Goal: Task Accomplishment & Management: Use online tool/utility

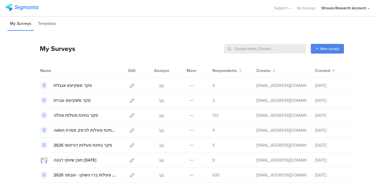
click at [296, 48] on input "text" at bounding box center [265, 49] width 82 height 10
type input "s"
type input "דנונה"
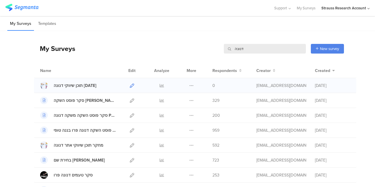
click at [130, 82] on link at bounding box center [132, 85] width 4 height 15
click at [189, 84] on icon at bounding box center [191, 85] width 4 height 4
click at [183, 98] on button "Duplicate" at bounding box center [180, 100] width 32 height 11
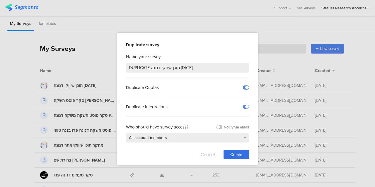
click at [210, 151] on button "Cancel" at bounding box center [207, 154] width 14 height 9
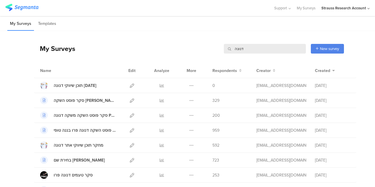
drag, startPoint x: 263, startPoint y: 50, endPoint x: 209, endPoint y: 48, distance: 54.8
click at [209, 48] on div "My Surveys דנונה דנונה New survey Start from scratch Choose from templates" at bounding box center [189, 48] width 310 height 23
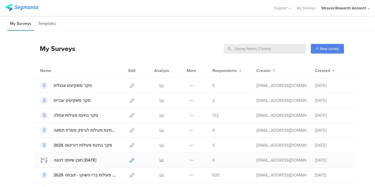
click at [130, 159] on icon at bounding box center [132, 160] width 4 height 4
click at [287, 48] on input "text" at bounding box center [265, 49] width 82 height 10
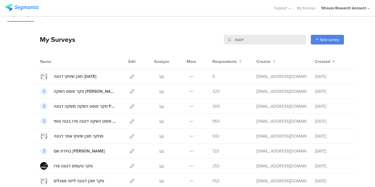
scroll to position [9, 0]
click at [130, 135] on icon at bounding box center [132, 136] width 4 height 4
click at [130, 134] on icon at bounding box center [132, 136] width 4 height 4
click at [236, 41] on input "דנונה" at bounding box center [265, 40] width 82 height 10
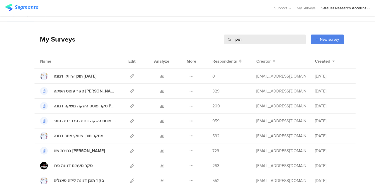
scroll to position [0, 0]
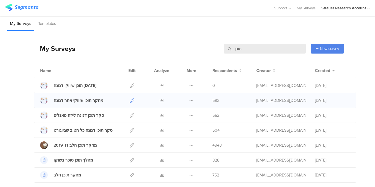
type input "תוכן"
click at [130, 103] on link at bounding box center [132, 100] width 4 height 15
click at [130, 131] on icon at bounding box center [132, 130] width 4 height 4
click at [130, 114] on icon at bounding box center [132, 115] width 4 height 4
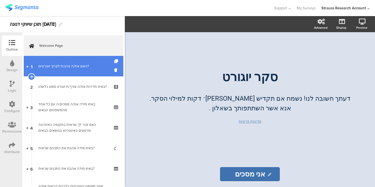
click at [91, 60] on link "1 האם את/ה נוהג/ת לצרוך יוגורטים?" at bounding box center [73, 66] width 99 height 20
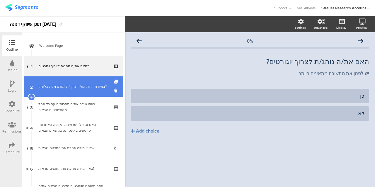
click at [85, 86] on div "באיזו תדירות את/ה צורך/ת יוגורט מסוג כלשהו?" at bounding box center [73, 87] width 70 height 6
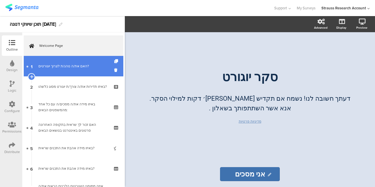
click at [81, 66] on div "האם את/ה נוהג/ת לצרוך יוגורטים?" at bounding box center [73, 66] width 70 height 6
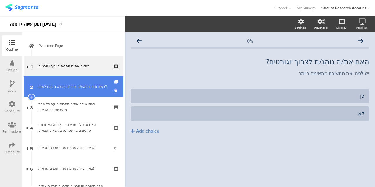
click at [87, 91] on link "2 באיזו תדירות את/ה צורך/ת יוגורט מסוג כלשהו?" at bounding box center [73, 86] width 99 height 20
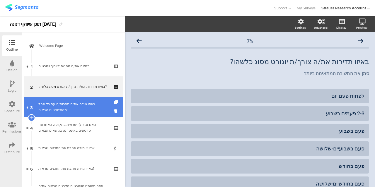
click at [80, 104] on div "באיזו מידה את/ה מסכים/ה עם כל אחד מהמשפטים הבאים:" at bounding box center [73, 107] width 70 height 12
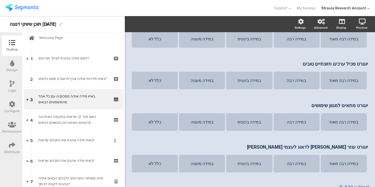
scroll to position [79, 0]
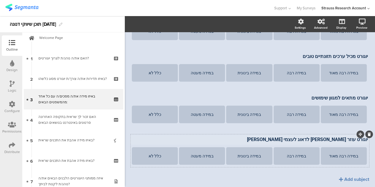
click at [342, 138] on div "יוגורט תורם לתזונה היומיות יוגורט תורם לתזונה היומיות במידה רבה מאוד במידה רבה …" at bounding box center [250, 88] width 238 height 157
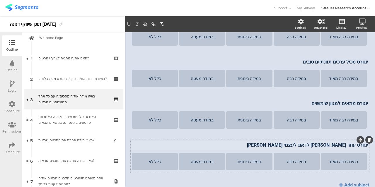
click at [342, 138] on div "יוגורט תורם לתזונה היומיות יוגורט תורם לתזונה היומיות במידה רבה מאוד במידה רבה …" at bounding box center [250, 93] width 238 height 157
click at [342, 146] on div "יוגורט עוזר לי לדאוג לעצמי וליקירים לי יוגורט עוזר לי לדאוג לעצמי וליקירים לי" at bounding box center [249, 145] width 239 height 9
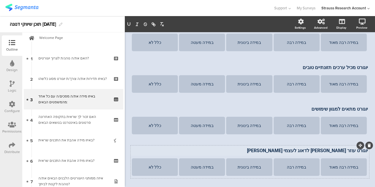
click at [342, 146] on div "יוגורט עוזר לי לדאוג לעצמי וליקירים לי יוגורט עוזר לי לדאוג לעצמי וליקירים לי י…" at bounding box center [249, 150] width 239 height 9
click at [344, 149] on p "יוגורט עוזר לי לדאוג לעצמי וליקירים לי" at bounding box center [250, 151] width 236 height 6
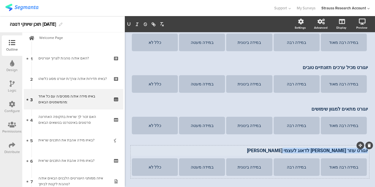
paste div
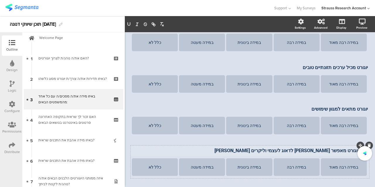
click at [354, 151] on p "ש4. יוגורט מאפשר לי לדאוג לעצמי וליקרים לי" at bounding box center [250, 151] width 236 height 6
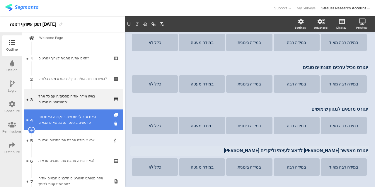
click at [82, 114] on div "האם זכור לך שראית בתקופה האחרונה סרטונים באינטרנט בנושאים הבאים" at bounding box center [73, 120] width 70 height 12
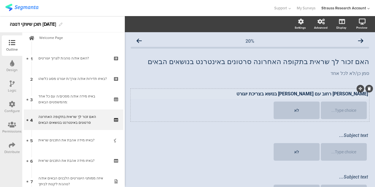
click at [321, 94] on p "משאלי רחוב עם אלכס שולץ בנושא בצריכת יוגורט" at bounding box center [250, 94] width 236 height 6
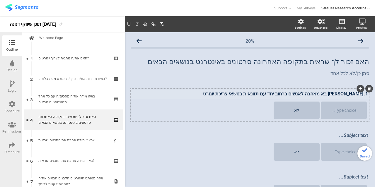
click at [358, 93] on p "1. אלכס שולץ בא מאהבה לאנשים ברחוב יחד עם תזונאית בנושאי צריכת יוגורט" at bounding box center [250, 94] width 236 height 6
click at [345, 135] on div "Subject text..." at bounding box center [249, 135] width 239 height 9
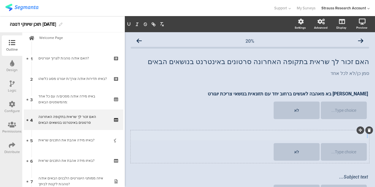
click at [345, 135] on p at bounding box center [250, 136] width 236 height 6
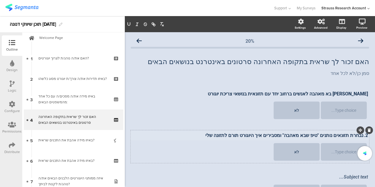
click at [358, 137] on p "2. נבחרת תזונאים נותנים "טיפ שבא מאהבה" ומסבירים איך היוגורט תורם לתזונה שלי" at bounding box center [250, 136] width 236 height 6
click at [267, 137] on p "נבחרת תזונאים נותנים "טיפ שבא מאהבה" ומסבירים איך היוגורט תורם לתזונה שלי" at bounding box center [250, 136] width 236 height 6
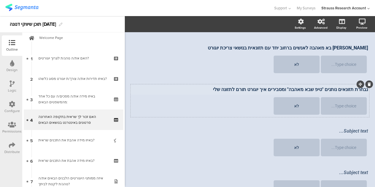
scroll to position [48, 0]
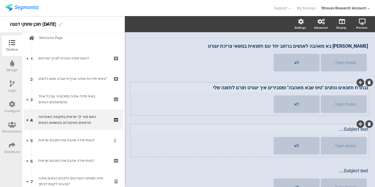
click at [354, 130] on div "Subject text..." at bounding box center [250, 129] width 236 height 6
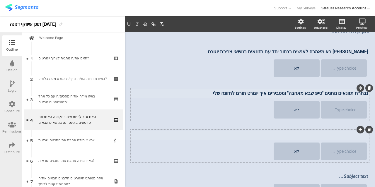
click at [356, 130] on div at bounding box center [360, 130] width 8 height 8
click at [355, 132] on div at bounding box center [364, 130] width 18 height 8
click at [355, 133] on div at bounding box center [364, 130] width 18 height 8
click at [349, 136] on div "Subject text..." at bounding box center [250, 135] width 236 height 6
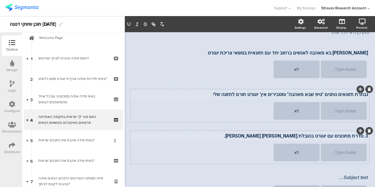
click at [358, 137] on p "3. סדרת מתכונים עם יוגורט בהובלת תמרה אהרוני ויעל כרמון." at bounding box center [250, 136] width 236 height 6
click at [306, 136] on p "סדרת מתכונים עם יוגורט בהובלת [PERSON_NAME] [PERSON_NAME]." at bounding box center [250, 136] width 236 height 6
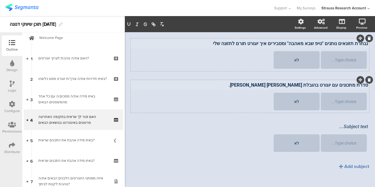
scroll to position [98, 0]
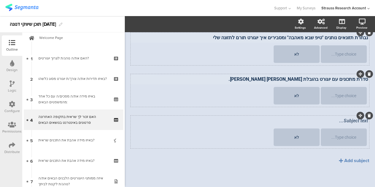
click at [367, 117] on icon at bounding box center [368, 116] width 3 height 4
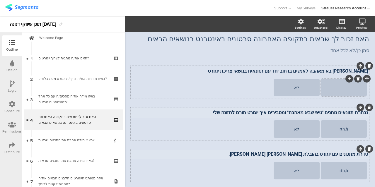
scroll to position [23, 0]
click at [291, 88] on div "לא" at bounding box center [296, 87] width 44 height 5
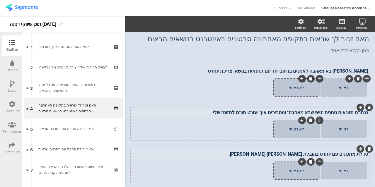
scroll to position [22, 0]
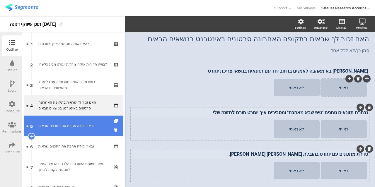
click at [42, 134] on link "5 באיזו מידה אהבת את התכנים שראית?" at bounding box center [73, 126] width 99 height 20
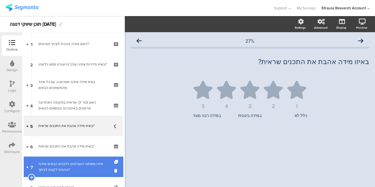
click at [84, 163] on div "איזה ממותגי היוגורטים הלבנים הבאים את/ה נוהג/ת לקנות לביתך?" at bounding box center [73, 167] width 70 height 12
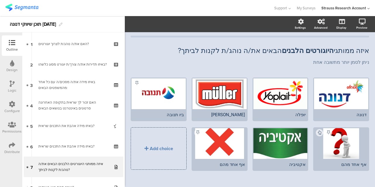
scroll to position [11, 0]
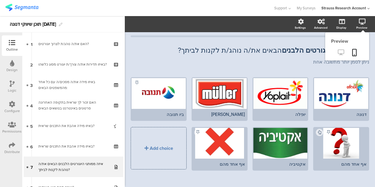
click at [338, 54] on icon at bounding box center [340, 52] width 6 height 6
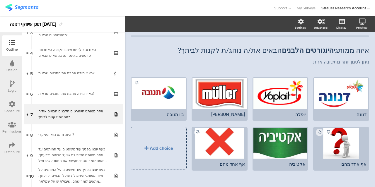
scroll to position [92, 0]
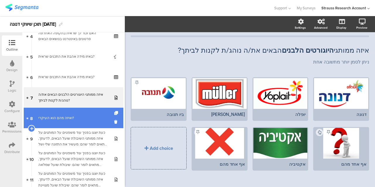
click at [90, 118] on div "ואיזה מהם הוא העיקרי?" at bounding box center [73, 118] width 70 height 6
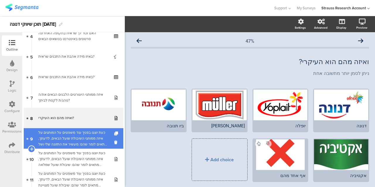
click at [95, 134] on div "כעת יוצגו בפניך עוד משפטים על המותגים.על איזה ממותגי השיבולת שועל הבאים, לדעתך,…" at bounding box center [73, 139] width 70 height 18
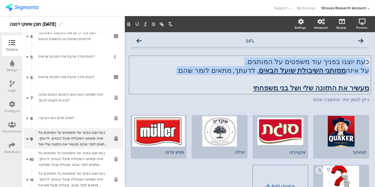
drag, startPoint x: 362, startPoint y: 61, endPoint x: 200, endPoint y: 73, distance: 161.7
click at [200, 73] on div "כעת יוצגו בפניך עוד משפטים על המותגים. על איזה ממותגי השיבולת שועל הבאים , לדעת…" at bounding box center [249, 75] width 241 height 38
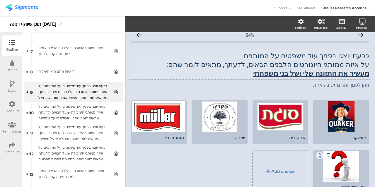
scroll to position [138, 0]
click at [358, 135] on div "קוואקר" at bounding box center [340, 137] width 51 height 5
click at [298, 137] on div "אקטיביה" at bounding box center [280, 137] width 51 height 5
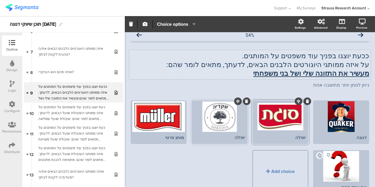
click at [239, 138] on div "יופלה" at bounding box center [219, 137] width 51 height 5
click at [174, 136] on div "מותג פרטי" at bounding box center [158, 137] width 51 height 5
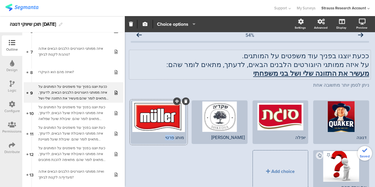
click at [174, 136] on div "מותג פרטי" at bounding box center [158, 137] width 51 height 5
click at [238, 137] on div "מול" at bounding box center [219, 137] width 51 height 5
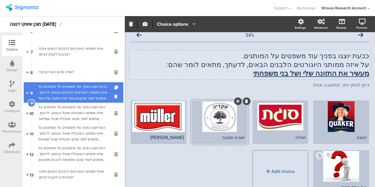
click at [31, 104] on icon at bounding box center [32, 102] width 4 height 5
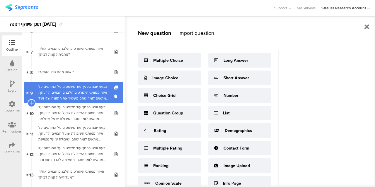
scroll to position [5, 0]
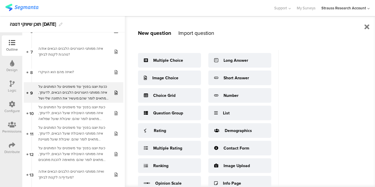
click at [200, 37] on div "Import question" at bounding box center [196, 33] width 36 height 8
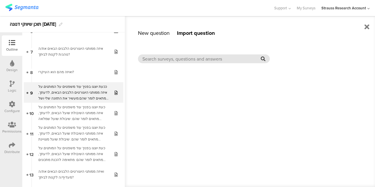
click at [233, 57] on input "text" at bounding box center [201, 59] width 118 height 7
paste input "כעת יוצגו בפניך עוד משפטים על המותגים. על איזה ממותגי היוגורטים הלבנים הבאים, ל…"
drag, startPoint x: 183, startPoint y: 58, endPoint x: 259, endPoint y: 59, distance: 75.8
click at [259, 59] on input "כעת יוצגו בפניך עוד משפטים על המותגים. על איזה ממותגי היוגורטים הלבנים הבאים, ל…" at bounding box center [201, 59] width 118 height 7
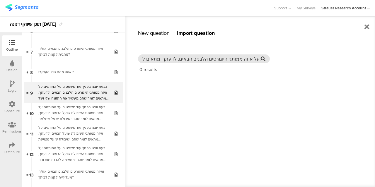
scroll to position [0, 0]
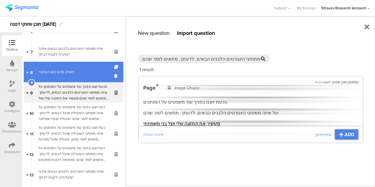
drag, startPoint x: 191, startPoint y: 59, endPoint x: 117, endPoint y: 64, distance: 73.9
click at [117, 64] on sg-editor-questions-list "New question Import question Multiple Choice Image Choice Choice Grid Question …" at bounding box center [73, 109] width 102 height 155
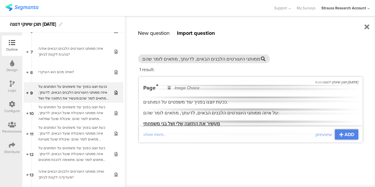
click at [183, 62] on input "על איזה ממותגי היוגורטים הלבנים הבאים, לדעתך, מתאים לומר שהם:" at bounding box center [201, 59] width 118 height 7
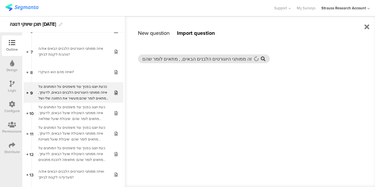
click at [171, 59] on input "על איזה ממותגי היוגורטים הלבנים הבאים, , מתאים לומר שהם:" at bounding box center [196, 59] width 109 height 7
drag, startPoint x: 164, startPoint y: 60, endPoint x: 143, endPoint y: 61, distance: 21.4
click at [143, 61] on input "על איזה ממותגי היוגורטים הלבנים הבאים, , לומר שהם:" at bounding box center [196, 59] width 109 height 7
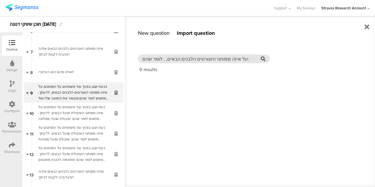
type input ", לומר שהם:"
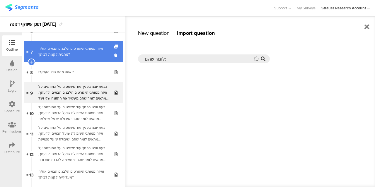
drag, startPoint x: 168, startPoint y: 60, endPoint x: 109, endPoint y: 50, distance: 59.4
click at [109, 50] on sg-editor-questions-list "New question Import question Multiple Choice Image Choice Choice Grid Question …" at bounding box center [73, 109] width 102 height 155
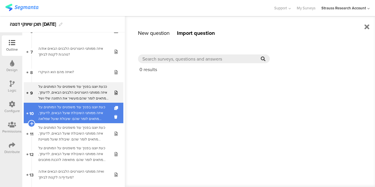
click at [89, 112] on div "כעת יוצגו בפניך עוד משפטים על המותגים.על איזה ממותגי השיבולת שועל הבאים, לדעתך,…" at bounding box center [73, 113] width 70 height 18
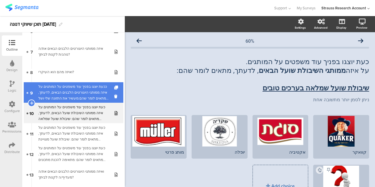
click at [96, 89] on div "ככעת יוצגו בפניך עוד משפטים על המותגים.על איזה ממותגי היוגורטים הלבנים הבאים, ל…" at bounding box center [73, 93] width 70 height 18
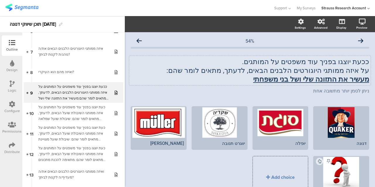
click at [330, 77] on u "מעשיר את התזונה שלי ושל בני משפחתי" at bounding box center [311, 79] width 116 height 8
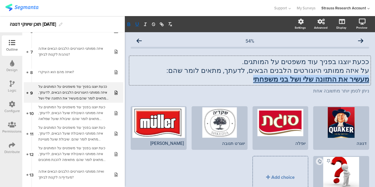
click at [330, 77] on u "מעשיר את התזונה שלי ושל בני משפחתי" at bounding box center [311, 79] width 116 height 8
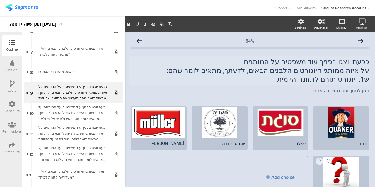
click at [330, 77] on p "ש1. יוגורט תורם לתזונה היומית" at bounding box center [250, 79] width 238 height 9
click at [351, 79] on p "ש1. יוגורט תורם לתזונה היומית" at bounding box center [250, 79] width 238 height 9
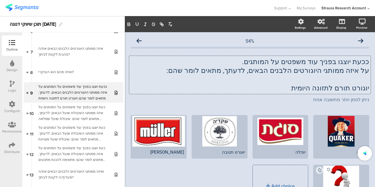
click at [349, 89] on p "יוגורט תורם לתזונה היומית" at bounding box center [250, 88] width 238 height 9
click at [352, 87] on u "יוגורט תורם לתזונה היומית" at bounding box center [330, 88] width 78 height 8
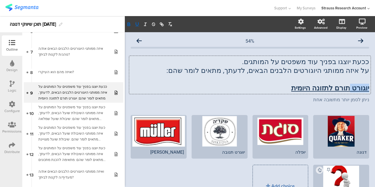
click at [352, 87] on u "יוגורט תורם לתזונה היומית" at bounding box center [330, 88] width 78 height 8
click at [304, 88] on p "תורמים לתזונה היומית" at bounding box center [250, 88] width 238 height 9
click at [366, 117] on icon at bounding box center [367, 116] width 3 height 4
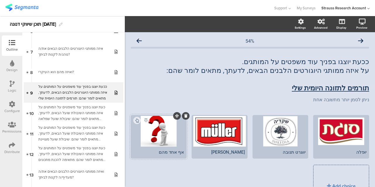
click at [184, 117] on icon at bounding box center [185, 116] width 3 height 4
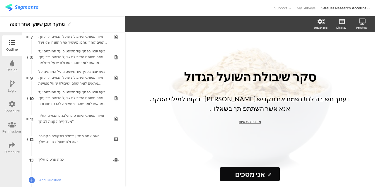
scroll to position [153, 0]
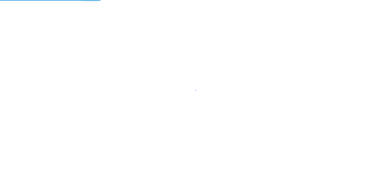
click at [126, 131] on div at bounding box center [187, 93] width 375 height 187
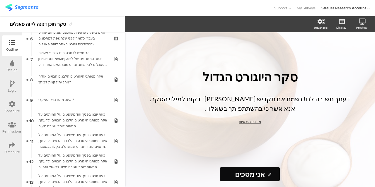
scroll to position [131, 0]
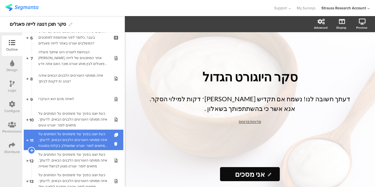
click at [83, 133] on div "כעת יוצגו בפניך עוד משפטים על המותגים.על איזה ממותגי היוגורטים הלבנים הבאים, לד…" at bounding box center [73, 140] width 70 height 18
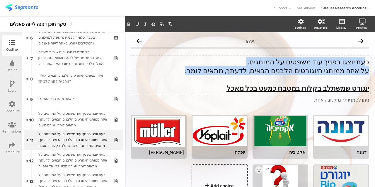
drag, startPoint x: 362, startPoint y: 61, endPoint x: 216, endPoint y: 71, distance: 146.0
click at [216, 71] on div "כעת יוצגו בפניך עוד משפטים על המותגים. על איזה ממותגי היוגורטים הלבנים הבאים, ל…" at bounding box center [249, 75] width 241 height 38
click at [216, 71] on p "על איזה ממותגי היוגורטים הלבנים הבאים, לדעתך, מתאים לומר:" at bounding box center [250, 70] width 238 height 9
drag, startPoint x: 216, startPoint y: 71, endPoint x: 370, endPoint y: 59, distance: 155.0
click at [370, 59] on div "Settings Advanced Display Preview 67%" at bounding box center [250, 101] width 250 height 171
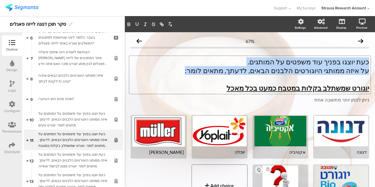
copy div "כעת יוצגו בפניך עוד משפטים על המותגים. על איזה ממותגי היוגורטים הלבנים הבאים, ל…"
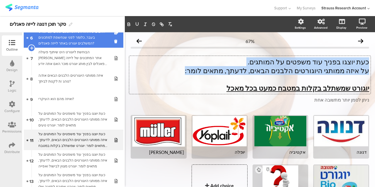
click at [39, 42] on div "האם בישלת או אפית מתכונם שונים עם יוגורט בעבר, כלומר לפני שנחשפת למתכונים המשלב…" at bounding box center [73, 38] width 70 height 18
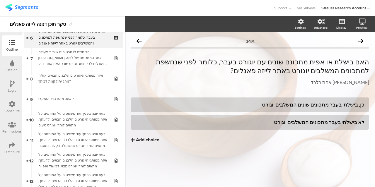
click at [14, 42] on icon at bounding box center [12, 43] width 6 height 6
click at [5, 40] on div "Outline" at bounding box center [12, 45] width 20 height 20
click at [16, 38] on div "Outline" at bounding box center [12, 45] width 20 height 20
click at [16, 46] on div at bounding box center [12, 43] width 12 height 7
click at [307, 5] on link "My Surveys" at bounding box center [305, 8] width 19 height 16
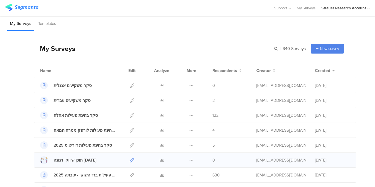
click at [130, 161] on icon at bounding box center [132, 160] width 4 height 4
click at [130, 162] on link at bounding box center [132, 160] width 4 height 15
click at [278, 50] on input "text" at bounding box center [265, 49] width 82 height 10
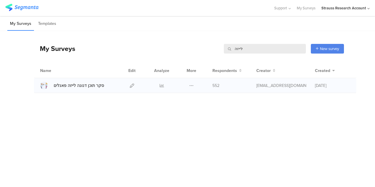
click at [134, 83] on div at bounding box center [132, 85] width 13 height 15
click at [133, 84] on icon at bounding box center [132, 85] width 4 height 4
drag, startPoint x: 284, startPoint y: 48, endPoint x: 203, endPoint y: 49, distance: 81.4
click at [203, 49] on div "My Surveys לייזה לייזה New survey Start from scratch Choose from templates" at bounding box center [189, 48] width 310 height 23
type input "דנונה"
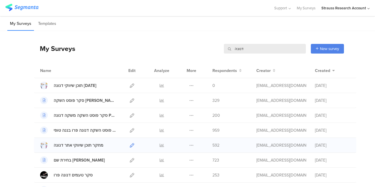
click at [130, 144] on icon at bounding box center [132, 145] width 4 height 4
click at [130, 86] on icon at bounding box center [132, 85] width 4 height 4
click at [130, 87] on icon at bounding box center [132, 85] width 4 height 4
click at [130, 83] on icon at bounding box center [132, 85] width 4 height 4
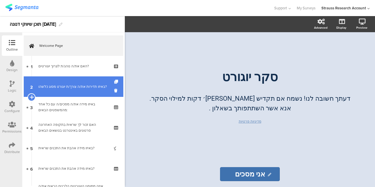
click at [32, 97] on icon at bounding box center [32, 97] width 4 height 5
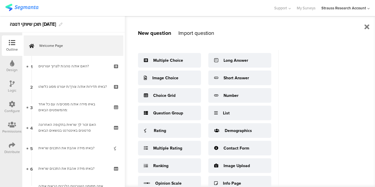
click at [191, 32] on div "Import question" at bounding box center [196, 33] width 36 height 8
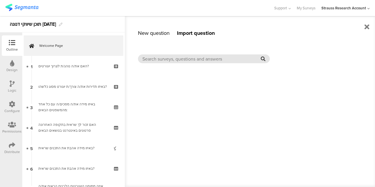
click at [229, 60] on input "text" at bounding box center [201, 59] width 118 height 7
paste input "כעת יוצגו בפניך עוד משפטים על המותגים. על איזה ממותגי היוגורטים הלבנים הבאים, ל…"
click at [157, 34] on div "New question" at bounding box center [154, 33] width 32 height 8
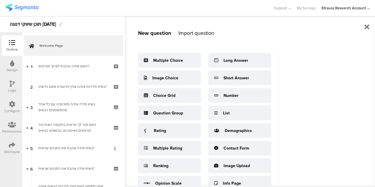
scroll to position [0, 0]
click at [201, 30] on div "Import question" at bounding box center [196, 33] width 36 height 8
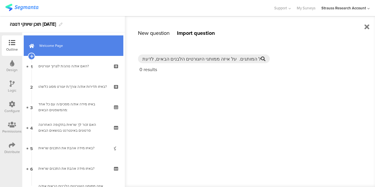
drag, startPoint x: 228, startPoint y: 59, endPoint x: 64, endPoint y: 44, distance: 164.2
click at [64, 44] on sg-editor-questions-list "New question Import question Multiple Choice Image Choice Choice Grid Question …" at bounding box center [73, 109] width 102 height 155
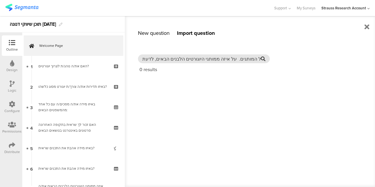
click at [229, 58] on input "כעת יוצגו בפניך עוד משפטים על המותגים. על איזה ממותגי היוגורטים הלבנים הבאים, ל…" at bounding box center [201, 59] width 118 height 7
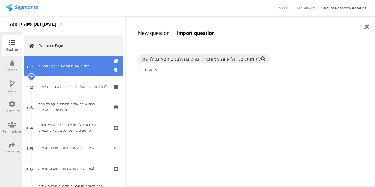
drag, startPoint x: 229, startPoint y: 58, endPoint x: 102, endPoint y: 65, distance: 127.2
click at [102, 65] on sg-editor-questions-list "New question Import question Multiple Choice Image Choice Choice Grid Question …" at bounding box center [73, 109] width 102 height 155
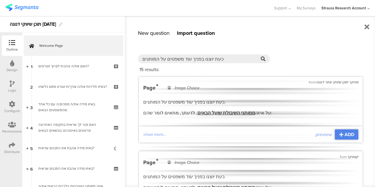
scroll to position [4, 0]
type input "כעת יוצגו בפניך עוד משפטים על המותגים"
drag, startPoint x: 372, startPoint y: 81, endPoint x: 243, endPoint y: 36, distance: 136.0
click at [243, 36] on div "New question Import question Multiple Choice Image Choice Choice Grid Question …" at bounding box center [250, 101] width 250 height 171
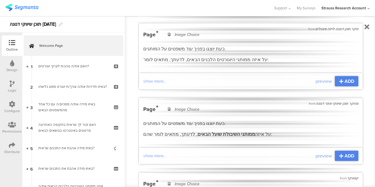
scroll to position [574, 0]
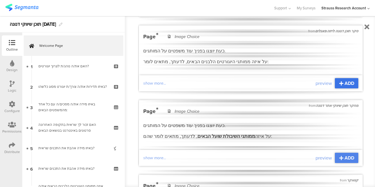
click at [346, 80] on span "ADD" at bounding box center [349, 83] width 10 height 7
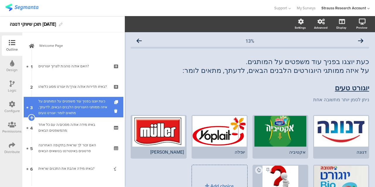
drag, startPoint x: 69, startPoint y: 107, endPoint x: 81, endPoint y: 116, distance: 14.8
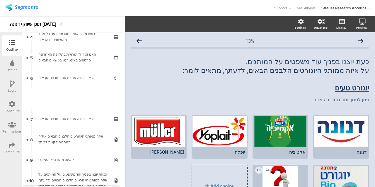
scroll to position [94, 0]
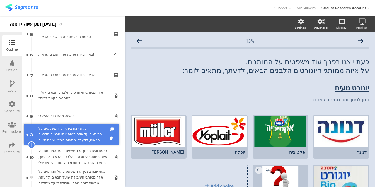
drag, startPoint x: 81, startPoint y: 116, endPoint x: 50, endPoint y: 131, distance: 33.8
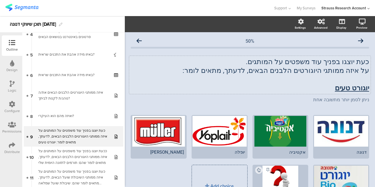
click at [351, 88] on u "יוגורט טעים" at bounding box center [351, 88] width 34 height 8
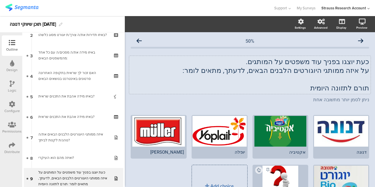
scroll to position [54, 0]
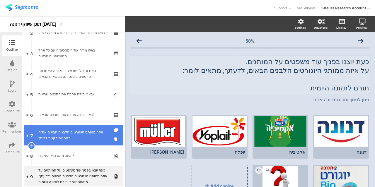
click at [88, 135] on div "איזה ממותגי היוגורטים הלבנים הבאים את/ה נוהג/ת לקנות לביתך?" at bounding box center [73, 135] width 70 height 12
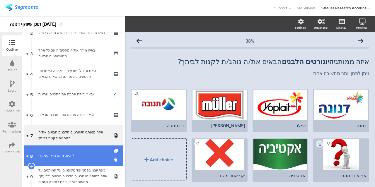
click at [81, 149] on link "8 ואיזה מהם הוא העיקרי?" at bounding box center [73, 155] width 99 height 20
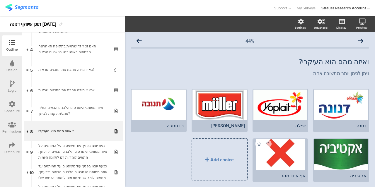
scroll to position [79, 0]
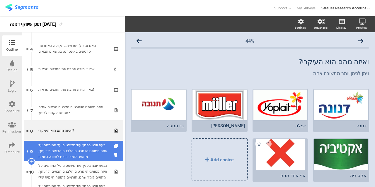
click at [92, 152] on div "כעת יוצגו בפניך עוד משפטים על המותגים.על איזה ממותגי היוגורטים הלבנים הבאים, לד…" at bounding box center [73, 151] width 70 height 18
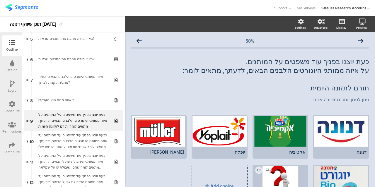
scroll to position [110, 0]
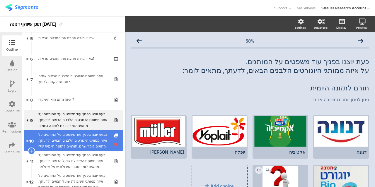
click at [114, 142] on icon at bounding box center [116, 145] width 5 height 6
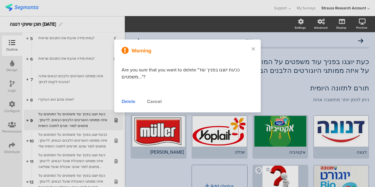
click at [129, 100] on div "Delete" at bounding box center [128, 101] width 14 height 7
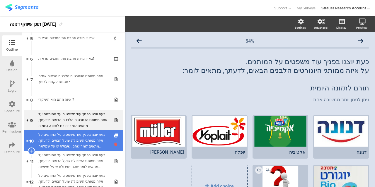
click at [114, 145] on icon at bounding box center [116, 145] width 5 height 6
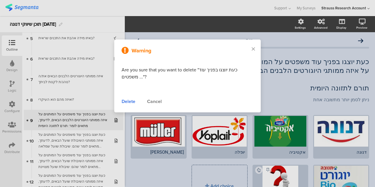
click at [132, 104] on div "Delete" at bounding box center [128, 101] width 14 height 7
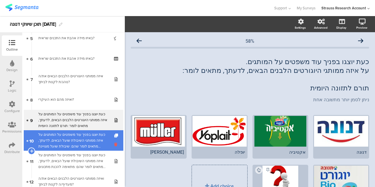
click at [114, 145] on icon at bounding box center [116, 145] width 5 height 6
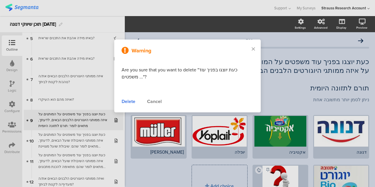
click at [130, 103] on div "Delete" at bounding box center [128, 101] width 14 height 7
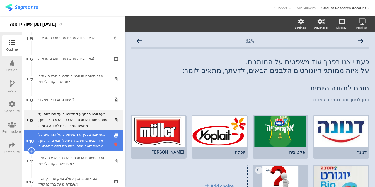
click at [114, 144] on icon at bounding box center [116, 145] width 5 height 6
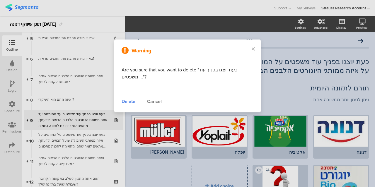
click at [131, 100] on div "Delete" at bounding box center [128, 101] width 14 height 7
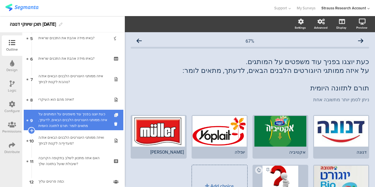
click at [114, 116] on icon at bounding box center [116, 115] width 5 height 4
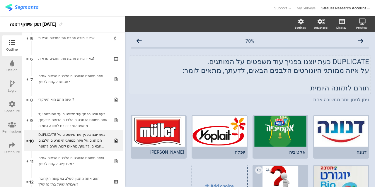
click at [331, 87] on p "תורם לתזונה היומית" at bounding box center [250, 88] width 238 height 9
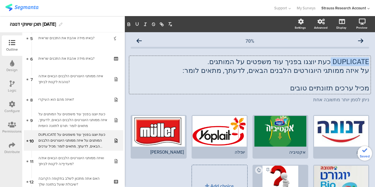
drag, startPoint x: 327, startPoint y: 62, endPoint x: 367, endPoint y: 54, distance: 41.0
click at [367, 54] on div "70% DUPLICATE כעת יוצגו בפניך עוד משפטים על המותגים. על איזה ממותגי היוגורטים ה…" at bounding box center [250, 132] width 250 height 201
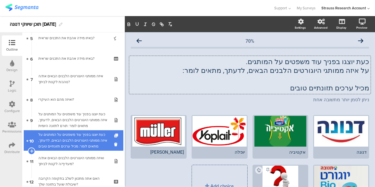
click at [114, 134] on icon at bounding box center [116, 136] width 5 height 4
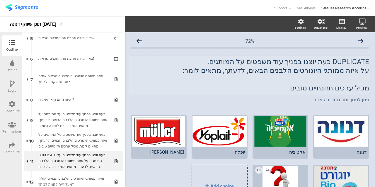
click at [339, 89] on p "מכיל ערכים תזונתיים טובים" at bounding box center [250, 88] width 238 height 9
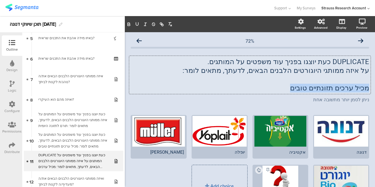
click at [339, 89] on p "מכיל ערכים תזונתיים טובים" at bounding box center [250, 88] width 238 height 9
click at [346, 59] on p "DUPLICATE כעת יוצגו בפניך עוד משפטים על המותגים." at bounding box center [250, 61] width 238 height 9
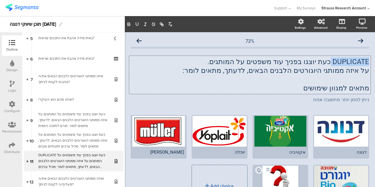
click at [346, 59] on p "DUPLICATE כעת יוצגו בפניך עוד משפטים על המותגים." at bounding box center [250, 61] width 238 height 9
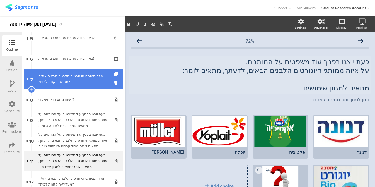
click at [89, 75] on div "איזה ממותגי היוגורטים הלבנים הבאים את/ה נוהג/ת לקנות לביתך?" at bounding box center [73, 79] width 70 height 12
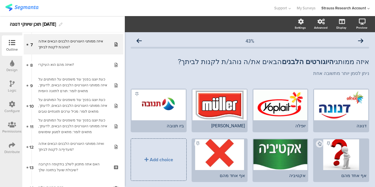
scroll to position [146, 0]
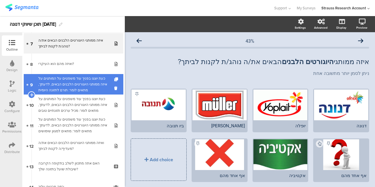
click at [88, 87] on div "כעת יוצגו בפניך עוד משפטים על המותגים.על איזה ממותגי היוגורטים הלבנים הבאים, לד…" at bounding box center [73, 85] width 70 height 18
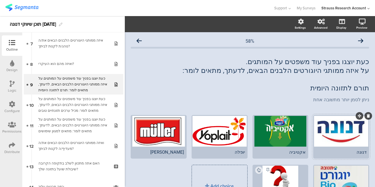
click at [346, 130] on div at bounding box center [341, 131] width 54 height 31
click at [141, 26] on span "button" at bounding box center [144, 24] width 7 height 5
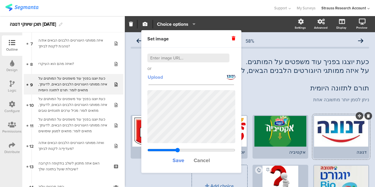
click at [159, 75] on span "Upload" at bounding box center [154, 77] width 15 height 7
type input "2.67828571428571"
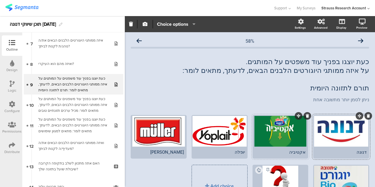
click at [282, 135] on div at bounding box center [280, 131] width 54 height 31
click at [146, 25] on icon "button" at bounding box center [145, 24] width 5 height 5
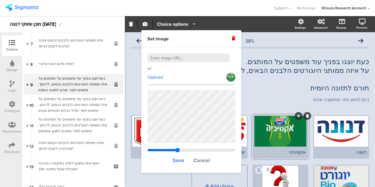
click at [160, 78] on span "Upload" at bounding box center [154, 77] width 15 height 7
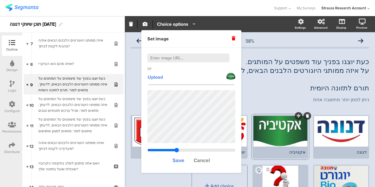
type input "2.62933333333333"
click at [176, 151] on input "range" at bounding box center [191, 150] width 88 height 5
click at [181, 157] on span "Save" at bounding box center [178, 161] width 12 height 8
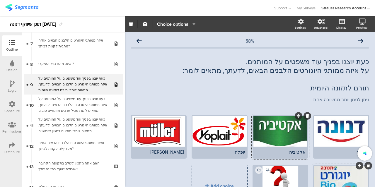
click at [347, 175] on div at bounding box center [341, 181] width 54 height 31
click at [143, 23] on icon "button" at bounding box center [145, 24] width 5 height 5
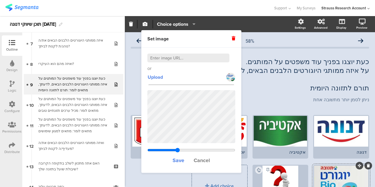
click at [156, 71] on div "or Upload Save Cancel" at bounding box center [191, 110] width 88 height 113
click at [157, 76] on span "Upload" at bounding box center [154, 77] width 15 height 7
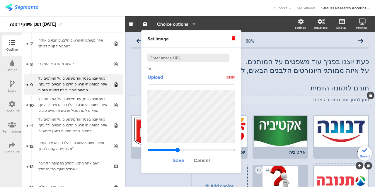
type input "1.00811522633745"
click at [179, 162] on span "Save" at bounding box center [178, 161] width 12 height 8
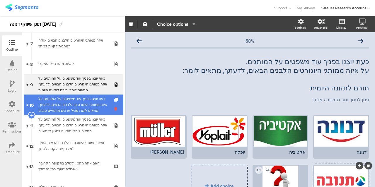
click at [114, 108] on icon at bounding box center [116, 109] width 5 height 6
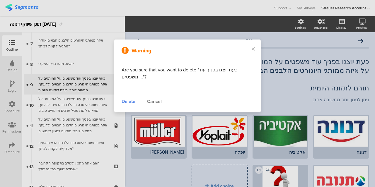
click at [125, 102] on div "Delete" at bounding box center [128, 101] width 14 height 7
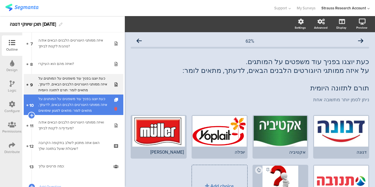
click at [114, 109] on icon at bounding box center [116, 109] width 5 height 6
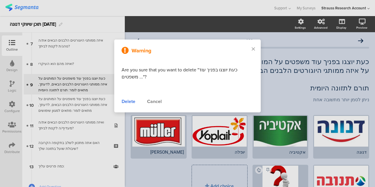
click at [132, 102] on div "Delete" at bounding box center [128, 101] width 14 height 7
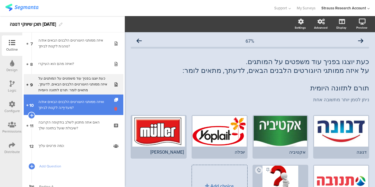
click at [114, 107] on icon at bounding box center [116, 109] width 5 height 6
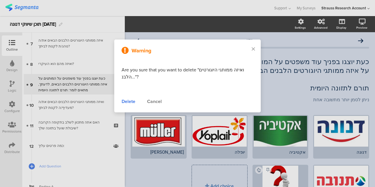
click at [154, 99] on div "Cancel" at bounding box center [154, 101] width 15 height 7
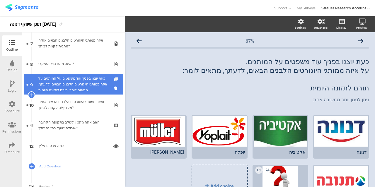
click at [114, 79] on icon at bounding box center [116, 80] width 5 height 4
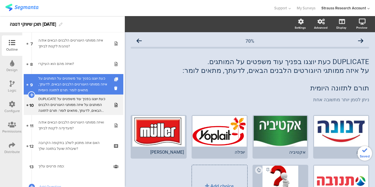
click at [114, 79] on icon at bounding box center [116, 80] width 5 height 4
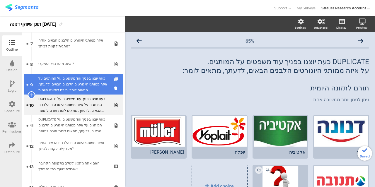
click at [114, 79] on icon at bounding box center [116, 80] width 5 height 4
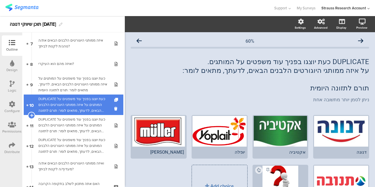
click at [87, 98] on div "DUPLICATE כעת יוצגו בפניך עוד משפטים על המותגים.על איזה ממותגי היוגורטים הלבנים…" at bounding box center [73, 105] width 70 height 18
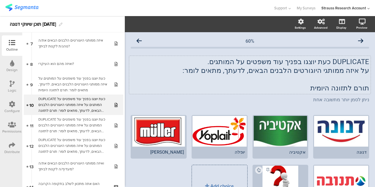
click at [341, 89] on p "תורם לתזונה היומית" at bounding box center [250, 88] width 238 height 9
click at [346, 63] on p "DUPLICATE כעת יוצגו בפניך עוד משפטים על המותגים." at bounding box center [250, 61] width 238 height 9
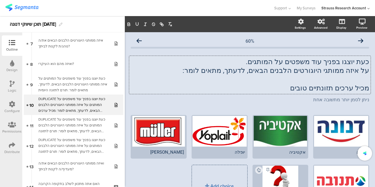
click at [343, 90] on p "מכיל ערכים תזונתיים טובים" at bounding box center [250, 88] width 238 height 9
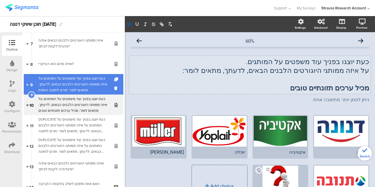
click at [101, 85] on div "כעת יוצגו בפניך עוד משפטים על המותגים.על איזה ממותגי היוגורטים הלבנים הבאים, לד…" at bounding box center [73, 85] width 70 height 18
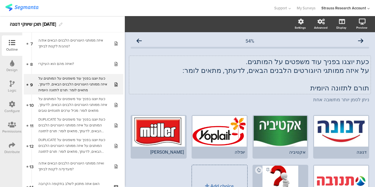
click at [313, 87] on p "תורם לתזונה היומית" at bounding box center [250, 88] width 238 height 9
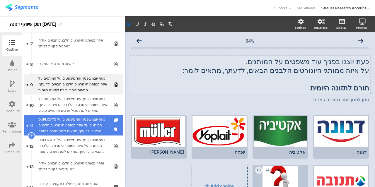
click at [93, 126] on div "DUPLICATE כעת יוצגו בפניך עוד משפטים על המותגים.על איזה ממותגי היוגורטים הלבנים…" at bounding box center [73, 125] width 70 height 18
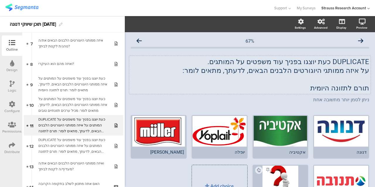
click at [347, 62] on p "DUPLICATE כעת יוצגו בפניך עוד משפטים על המותגים." at bounding box center [250, 61] width 238 height 9
click at [351, 89] on p "תורם לתזונה היומית" at bounding box center [250, 88] width 238 height 9
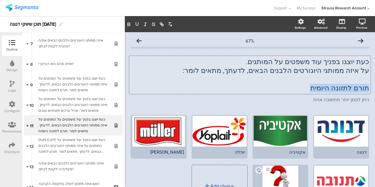
click at [351, 89] on p "תורם לתזונה היומית" at bounding box center [250, 88] width 238 height 9
click at [351, 89] on p "מתאים למגוון שימושים" at bounding box center [250, 88] width 238 height 9
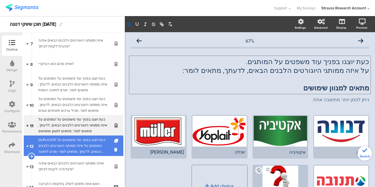
click at [69, 145] on div "DUPLICATE כעת יוצגו בפניך עוד משפטים על המותגים.על איזה ממותגי היוגורטים הלבנים…" at bounding box center [73, 146] width 70 height 18
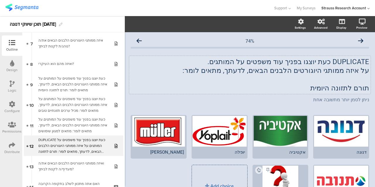
click at [353, 91] on p "תורם לתזונה היומית" at bounding box center [250, 88] width 238 height 9
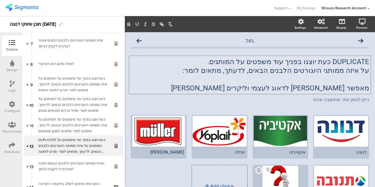
click at [350, 90] on p "מאפשר [PERSON_NAME] לדאוג לעצמי וליקרים [PERSON_NAME]" at bounding box center [250, 88] width 238 height 9
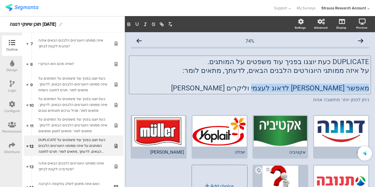
click at [350, 90] on p "מאפשר [PERSON_NAME] לדאוג לעצמי וליקרים [PERSON_NAME]" at bounding box center [250, 88] width 238 height 9
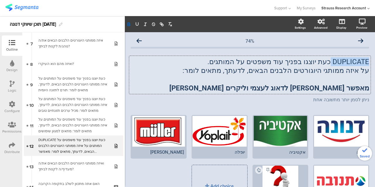
drag, startPoint x: 327, startPoint y: 62, endPoint x: 373, endPoint y: 57, distance: 46.2
click at [373, 57] on div "Settings Advanced Display Preview 74%" at bounding box center [250, 101] width 250 height 171
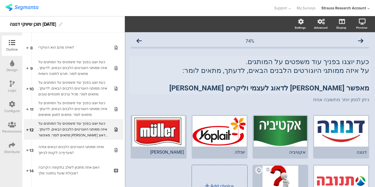
scroll to position [174, 0]
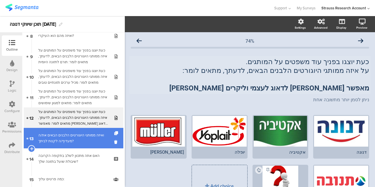
click at [90, 140] on div "ואיזה ממותגי היוגורטים הלבנים הבאים את/ה מעדיף/ה לקנות לביתך?" at bounding box center [73, 138] width 70 height 12
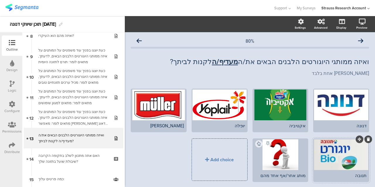
click at [332, 161] on div at bounding box center [341, 154] width 54 height 31
click at [146, 24] on icon "button" at bounding box center [145, 24] width 5 height 5
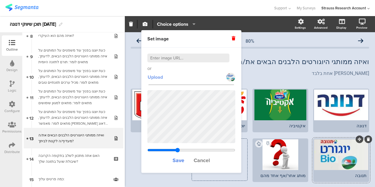
click at [157, 76] on span "Upload" at bounding box center [154, 77] width 15 height 7
type input "1.00811522633745"
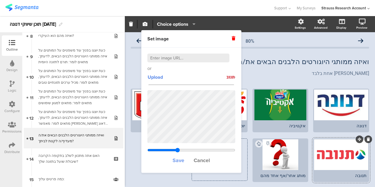
click at [180, 160] on span "Save" at bounding box center [178, 161] width 12 height 8
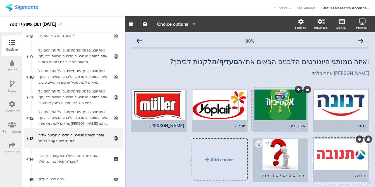
click at [271, 108] on div at bounding box center [280, 105] width 54 height 31
click at [144, 27] on button "button" at bounding box center [145, 24] width 8 height 13
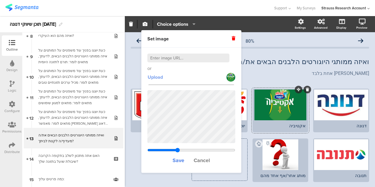
click at [155, 76] on span "Upload" at bounding box center [154, 77] width 15 height 7
type input "2.66633333333333"
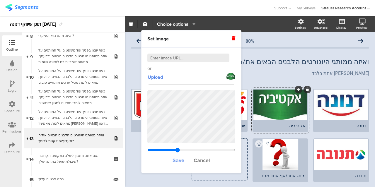
click at [180, 158] on span "Save" at bounding box center [178, 161] width 12 height 8
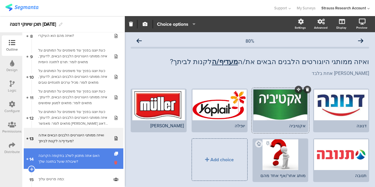
click at [114, 164] on icon at bounding box center [116, 163] width 5 height 6
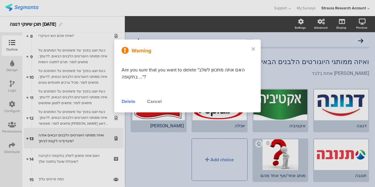
click at [132, 102] on div "Delete" at bounding box center [128, 101] width 14 height 7
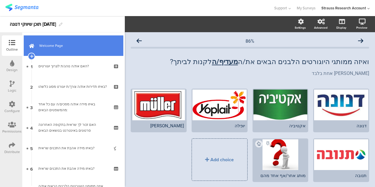
click at [107, 45] on span "Welcome Page" at bounding box center [76, 46] width 75 height 6
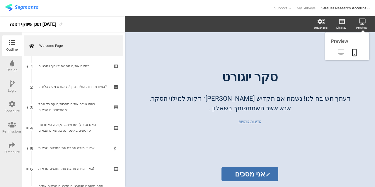
click at [342, 50] on icon at bounding box center [340, 52] width 6 height 6
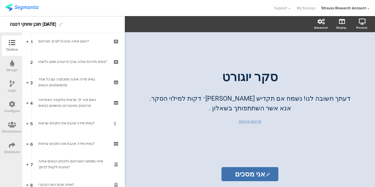
scroll to position [25, 0]
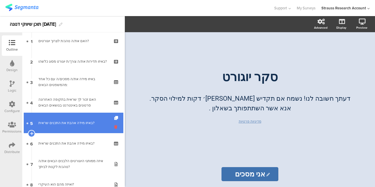
click at [114, 127] on icon at bounding box center [116, 127] width 5 height 6
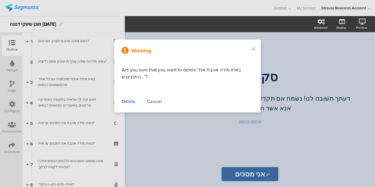
click at [133, 103] on div "Delete" at bounding box center [128, 101] width 14 height 7
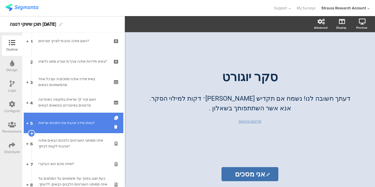
click at [87, 133] on link "5 באיזו מידה אהבת את התכנים שראית?" at bounding box center [73, 123] width 99 height 20
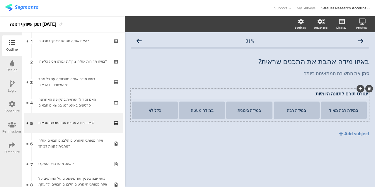
click at [339, 93] on p "יוגורט תורם לתזונה היומיות" at bounding box center [250, 94] width 236 height 6
click at [308, 165] on div "31% באיזו מידה אהבת את התכנים שראית? באיזו מידה אהבת את התכנים שראית? סמן את הת…" at bounding box center [250, 109] width 250 height 155
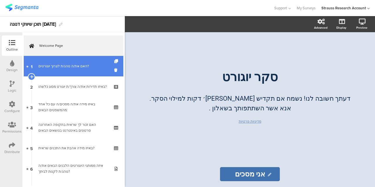
click at [89, 59] on link "1 האם את/ה נוהג/ת לצרוך יוגורטים?" at bounding box center [73, 66] width 99 height 20
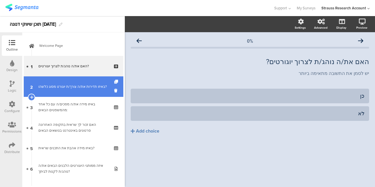
click at [91, 90] on link "2 באיזו תדירות את/ה צורך/ת יוגורט מסוג כלשהו?" at bounding box center [73, 86] width 99 height 20
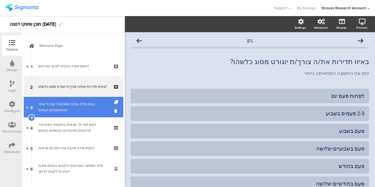
click at [90, 107] on div "באיזו מידה את/ה מסכים/ה עם כל אחד מהמשפטים הבאים:" at bounding box center [73, 107] width 70 height 12
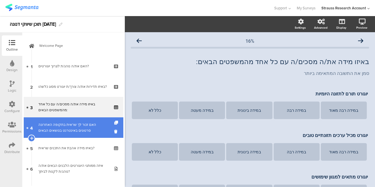
click at [88, 123] on div "האם זכור לך שראית בתקופה האחרונה סרטונים באינטרנט בנושאים הבאים" at bounding box center [73, 128] width 70 height 12
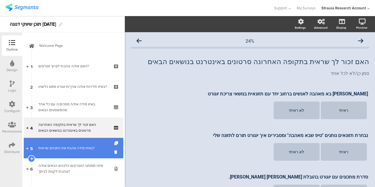
click at [95, 140] on link "5 באיזו מידה אהבת את התכנים שראית?" at bounding box center [73, 148] width 99 height 20
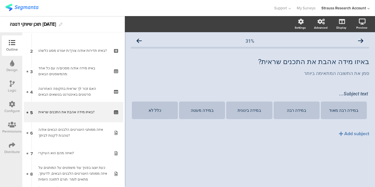
scroll to position [48, 0]
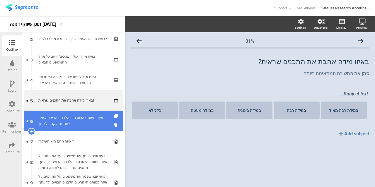
click at [91, 116] on div "איזה ממותגי היוגורטים הלבנים הבאים את/ה נוהג/ת לקנות לביתך?" at bounding box center [73, 121] width 70 height 12
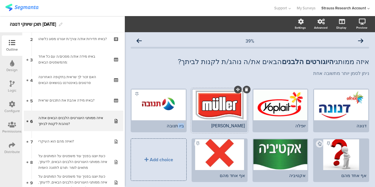
drag, startPoint x: 176, startPoint y: 125, endPoint x: 198, endPoint y: 124, distance: 21.1
click at [198, 133] on span "דנונה יופלה [GEOGRAPHIC_DATA]" at bounding box center [247, 160] width 243 height 55
click at [152, 113] on div at bounding box center [158, 105] width 54 height 31
click at [143, 26] on div "button" at bounding box center [145, 24] width 5 height 5
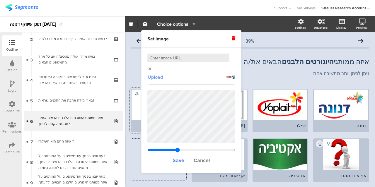
click at [160, 80] on span "Upload" at bounding box center [154, 77] width 15 height 7
type input "1.00811522633745"
click at [129, 74] on div "ניתן לסמן יותר מתשובה אחת ניתן לסמן יותר מתשובה אחת" at bounding box center [249, 73] width 241 height 9
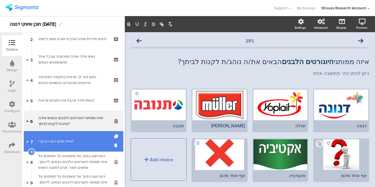
click at [90, 139] on div "ואיזה מהם הוא העיקרי?" at bounding box center [73, 141] width 70 height 6
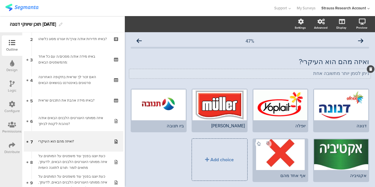
click at [350, 73] on div "ניתן לסמן יותר מתשובה אחת ניתן לסמן יותר מתשובה אחת" at bounding box center [249, 73] width 241 height 9
click at [350, 73] on p "ניתן לסמן יותר מתשובה אחת" at bounding box center [250, 74] width 238 height 6
click at [167, 104] on div at bounding box center [158, 105] width 54 height 31
click at [145, 25] on icon "button" at bounding box center [145, 24] width 5 height 5
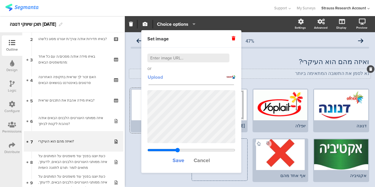
click at [155, 78] on span "Upload" at bounding box center [154, 77] width 15 height 7
type input "1.00811522633745"
click at [180, 159] on span "Save" at bounding box center [178, 161] width 12 height 8
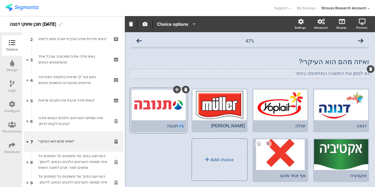
drag, startPoint x: 177, startPoint y: 127, endPoint x: 187, endPoint y: 126, distance: 10.0
click at [187, 126] on div "דנונה יופלה [GEOGRAPHIC_DATA]" at bounding box center [247, 138] width 243 height 99
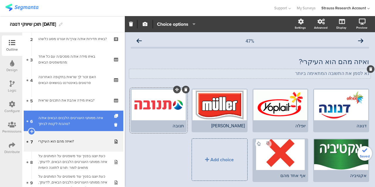
click at [59, 112] on link "6 איזה ממותגי היוגורטים הלבנים הבאים את/ה נוהג/ת לקנות לביתך?" at bounding box center [73, 121] width 99 height 20
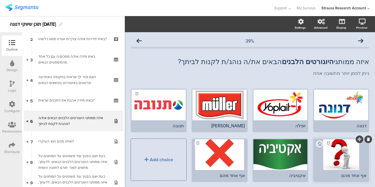
drag, startPoint x: 343, startPoint y: 152, endPoint x: 336, endPoint y: 178, distance: 26.7
click at [335, 163] on div at bounding box center [341, 154] width 54 height 31
drag, startPoint x: 335, startPoint y: 177, endPoint x: 294, endPoint y: 173, distance: 42.0
click at [270, 181] on span "דנונה יופלה [GEOGRAPHIC_DATA]" at bounding box center [247, 160] width 243 height 55
click at [364, 141] on div at bounding box center [368, 139] width 8 height 8
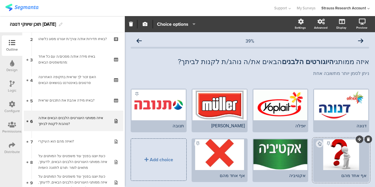
click at [366, 139] on icon at bounding box center [367, 140] width 3 height 4
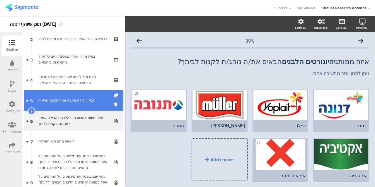
click at [96, 106] on link "5 באיזו מידה אהבת את התכנים שראית?" at bounding box center [73, 100] width 99 height 20
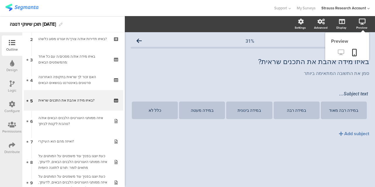
click at [340, 51] on icon at bounding box center [340, 52] width 6 height 6
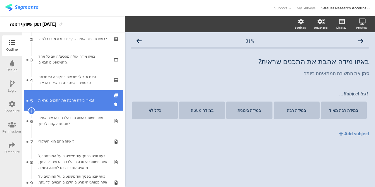
click at [99, 101] on div "באיזו מידה אהבת את התכנים שראית?" at bounding box center [73, 100] width 70 height 6
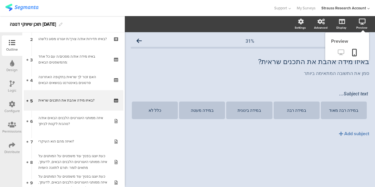
click at [340, 49] on link at bounding box center [340, 53] width 14 height 10
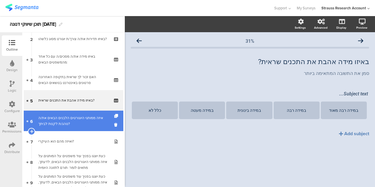
click at [94, 120] on div "איזה ממותגי היוגורטים הלבנים הבאים את/ה נוהג/ת לקנות לביתך?" at bounding box center [73, 121] width 70 height 12
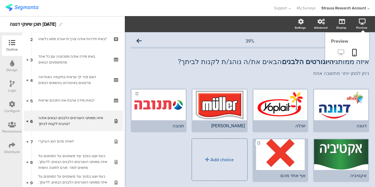
click at [337, 50] on icon at bounding box center [340, 52] width 6 height 6
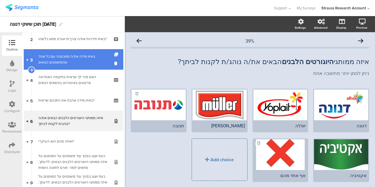
click at [96, 61] on div "באיזו מידה את/ה מסכים/ה עם כל אחד מהמשפטים הבאים:" at bounding box center [73, 60] width 70 height 12
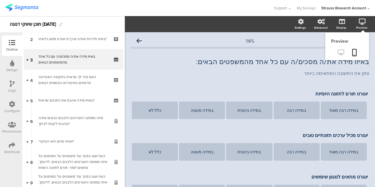
click at [337, 51] on icon at bounding box center [340, 52] width 6 height 6
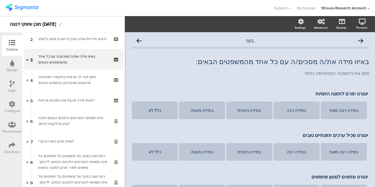
click at [9, 88] on div "Logic" at bounding box center [12, 90] width 8 height 5
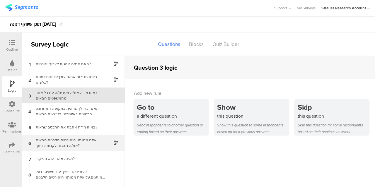
click at [81, 142] on div "איזה ממותגי היוגורטים הלבנים הבאים את/ה נוהג/ת לקנות לביתך?" at bounding box center [68, 142] width 73 height 11
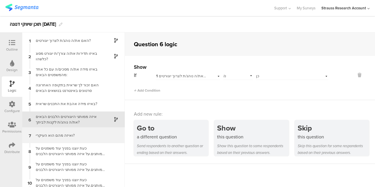
click at [96, 135] on div "ואיזה מהם הוא העיקרי?" at bounding box center [68, 136] width 73 height 6
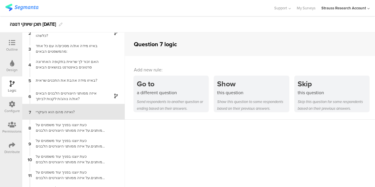
scroll to position [25, 0]
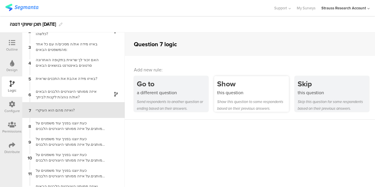
click at [241, 93] on div "this question" at bounding box center [252, 92] width 71 height 7
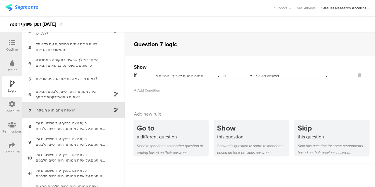
click at [273, 76] on span "Select answer..." at bounding box center [268, 76] width 25 height 6
click at [273, 84] on div "כן" at bounding box center [292, 84] width 72 height 8
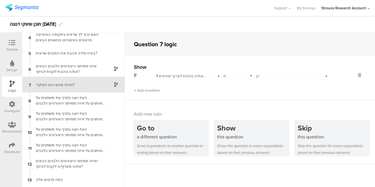
scroll to position [0, 0]
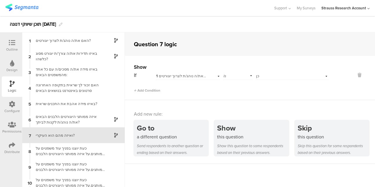
click at [13, 41] on icon at bounding box center [12, 43] width 6 height 6
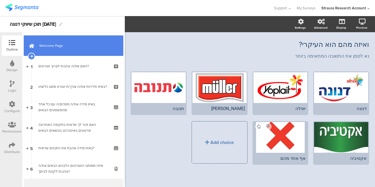
click at [97, 51] on link "Welcome Page" at bounding box center [73, 45] width 99 height 20
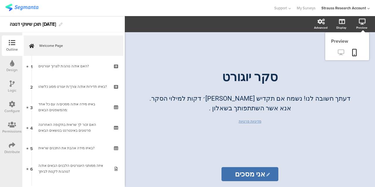
click at [342, 51] on icon at bounding box center [340, 52] width 6 height 6
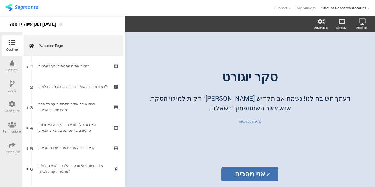
click at [11, 87] on icon at bounding box center [12, 83] width 5 height 6
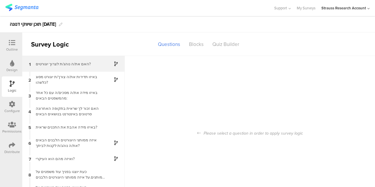
click at [94, 65] on div "האם את/ה נוהג/ת לצרוך יוגורטים?" at bounding box center [68, 64] width 73 height 6
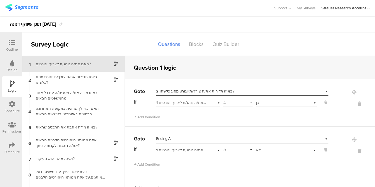
click at [11, 41] on icon at bounding box center [12, 43] width 6 height 6
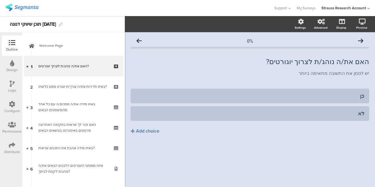
click at [14, 85] on icon at bounding box center [12, 83] width 5 height 6
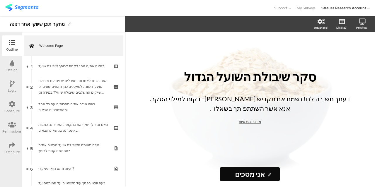
click at [14, 80] on div "Logic" at bounding box center [12, 86] width 20 height 20
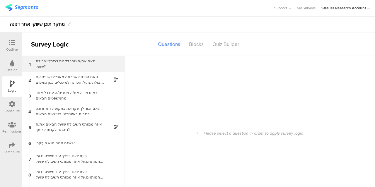
click at [84, 69] on div "1 האם את/ה נוהג לקנות לביתך שיבולת שועל?" at bounding box center [73, 64] width 102 height 16
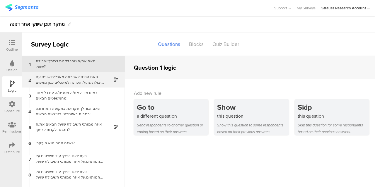
click at [84, 80] on div "האם הכנת לאחרונה מאכלים שונים עם שיבולת שועל, הכוונה למאכלים כגון מאפים שונים א…" at bounding box center [68, 79] width 73 height 11
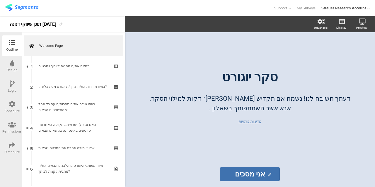
click at [13, 86] on icon at bounding box center [12, 83] width 5 height 6
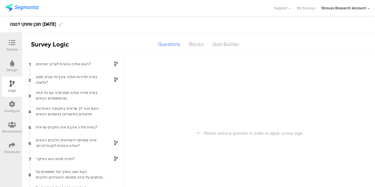
click at [13, 86] on icon at bounding box center [12, 83] width 5 height 6
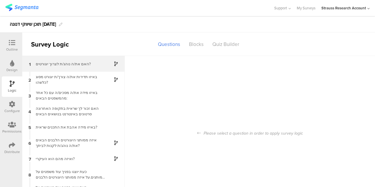
click at [69, 59] on div "1 האם את/ה נוהג/ת לצרוך יוגורטים?" at bounding box center [73, 64] width 102 height 16
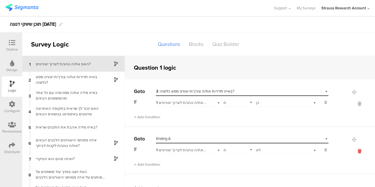
click at [352, 154] on icon at bounding box center [359, 151] width 14 height 7
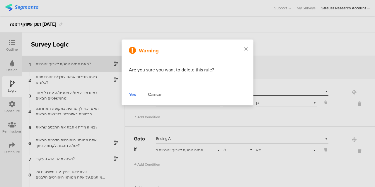
click at [131, 96] on div "Yes" at bounding box center [132, 94] width 7 height 7
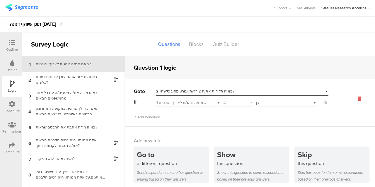
click at [354, 99] on icon at bounding box center [359, 98] width 14 height 7
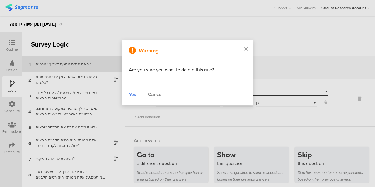
click at [131, 92] on div "Yes" at bounding box center [132, 94] width 7 height 7
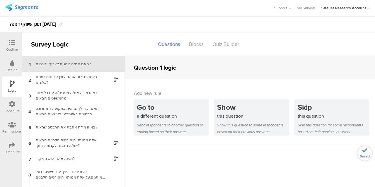
click at [6, 45] on div "Outline" at bounding box center [12, 45] width 20 height 20
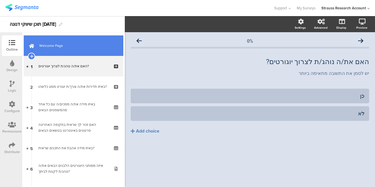
click at [89, 52] on link "Welcome Page" at bounding box center [73, 45] width 99 height 20
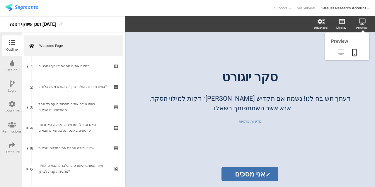
click at [339, 54] on icon at bounding box center [340, 52] width 6 height 6
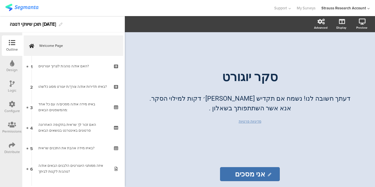
click at [18, 125] on div at bounding box center [11, 124] width 19 height 7
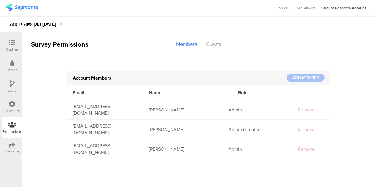
click at [15, 139] on div "Distribute" at bounding box center [12, 148] width 20 height 20
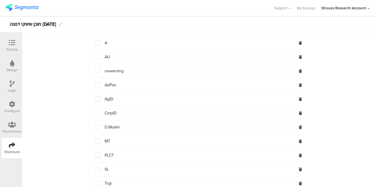
scroll to position [88, 0]
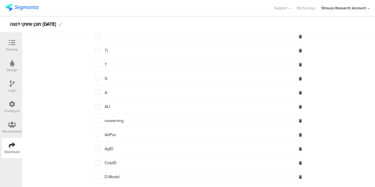
click at [95, 108] on span at bounding box center [97, 106] width 5 height 5
click at [100, 104] on input "checkbox" at bounding box center [100, 104] width 0 height 0
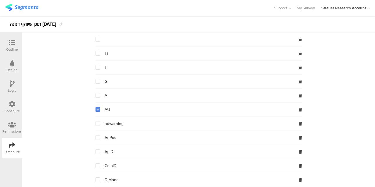
scroll to position [122, 0]
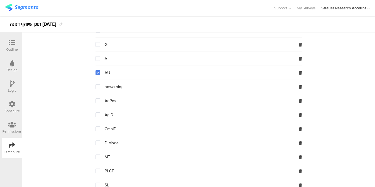
click at [95, 73] on span at bounding box center [97, 72] width 5 height 5
click at [100, 70] on input "checkbox" at bounding box center [100, 70] width 0 height 0
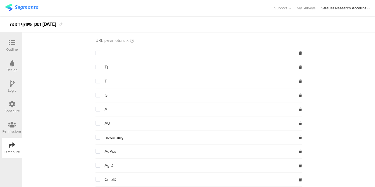
scroll to position [72, 0]
click at [96, 122] on span at bounding box center [97, 122] width 5 height 5
click at [100, 120] on input "checkbox" at bounding box center [100, 120] width 0 height 0
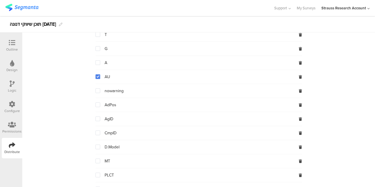
scroll to position [117, 0]
click at [96, 76] on span at bounding box center [97, 77] width 5 height 5
click at [100, 75] on input "checkbox" at bounding box center [100, 75] width 0 height 0
click at [95, 131] on span at bounding box center [97, 133] width 5 height 5
click at [100, 131] on input "checkbox" at bounding box center [100, 131] width 0 height 0
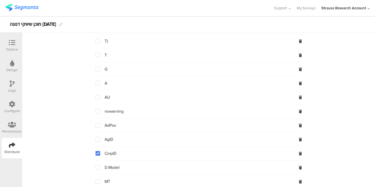
scroll to position [99, 0]
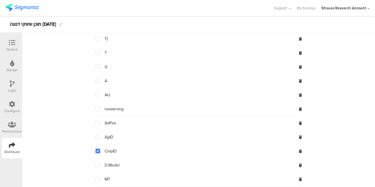
click at [96, 150] on span at bounding box center [97, 151] width 5 height 5
click at [100, 149] on input "checkbox" at bounding box center [100, 149] width 0 height 0
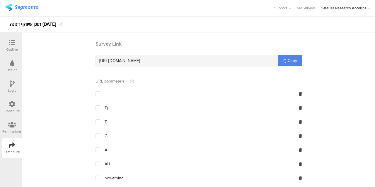
scroll to position [28, 0]
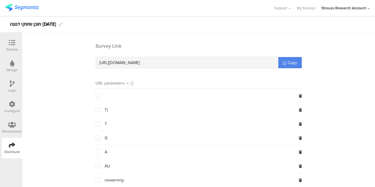
click at [95, 97] on span at bounding box center [97, 95] width 5 height 5
click at [100, 93] on input "checkbox" at bounding box center [100, 93] width 0 height 0
click at [95, 97] on span at bounding box center [97, 95] width 5 height 5
click at [100, 93] on input "checkbox" at bounding box center [100, 93] width 0 height 0
click at [96, 111] on span at bounding box center [97, 109] width 5 height 5
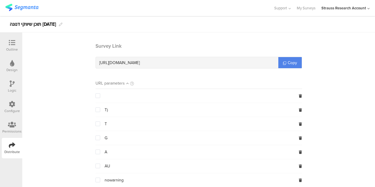
click at [100, 107] on input "checkbox" at bounding box center [100, 107] width 0 height 0
click at [96, 111] on span at bounding box center [97, 109] width 5 height 5
click at [100, 107] on input "checkbox" at bounding box center [100, 107] width 0 height 0
click at [298, 111] on icon at bounding box center [299, 110] width 3 height 4
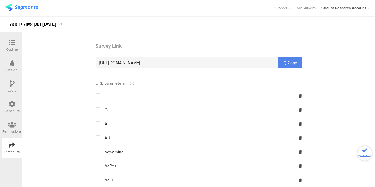
click at [298, 111] on icon at bounding box center [299, 110] width 3 height 4
click at [298, 95] on icon at bounding box center [299, 96] width 3 height 4
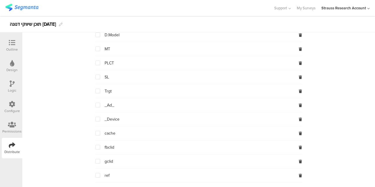
scroll to position [187, 0]
click at [298, 161] on icon at bounding box center [299, 163] width 3 height 4
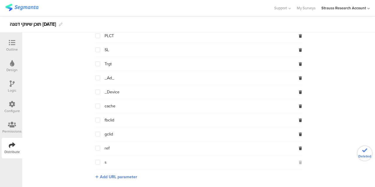
scroll to position [173, 0]
click at [109, 175] on span "Add URL parameter" at bounding box center [118, 177] width 37 height 6
click at [138, 175] on input "text" at bounding box center [133, 176] width 77 height 9
paste input "?UID={$UID}"
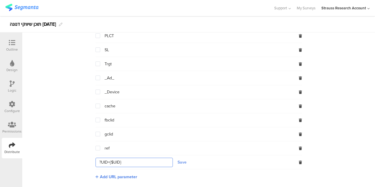
type input "?UID={$UID}"
click at [181, 161] on button "Save" at bounding box center [181, 162] width 9 height 6
click at [298, 161] on icon at bounding box center [299, 163] width 3 height 4
click at [127, 174] on span "Add URL parameter" at bounding box center [118, 177] width 37 height 6
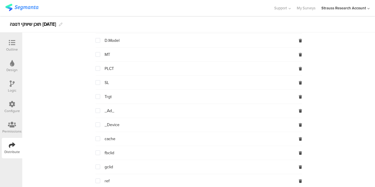
scroll to position [187, 0]
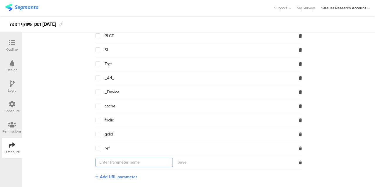
click at [148, 162] on input "text" at bounding box center [133, 162] width 77 height 9
type input "ו"
paste input "?UID={$UID}"
drag, startPoint x: 106, startPoint y: 161, endPoint x: 121, endPoint y: 159, distance: 15.7
click at [121, 159] on input "?UID={$UID}" at bounding box center [133, 162] width 77 height 9
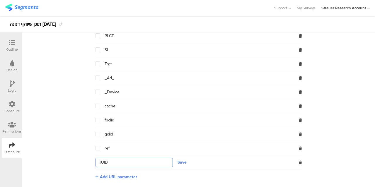
click at [99, 159] on input "?UID" at bounding box center [133, 162] width 77 height 9
type input "UID"
click at [180, 159] on button "Save" at bounding box center [181, 162] width 9 height 6
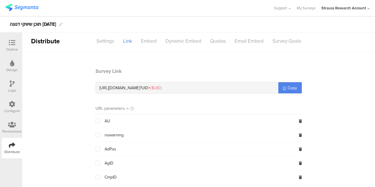
scroll to position [1, 0]
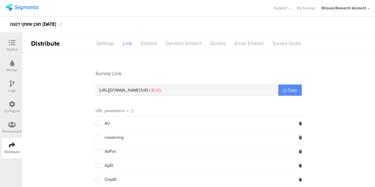
click at [283, 90] on icon at bounding box center [284, 90] width 3 height 3
click at [11, 45] on icon at bounding box center [12, 43] width 6 height 6
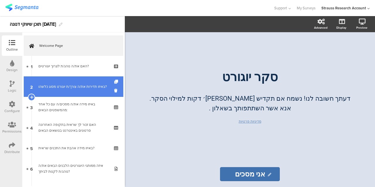
click at [95, 85] on div "באיזו תדירות את/ה צורך/ת יוגורט מסוג כלשהו?" at bounding box center [73, 87] width 70 height 6
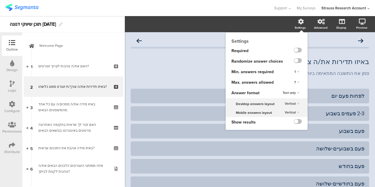
click at [293, 81] on div "7" at bounding box center [296, 82] width 10 height 7
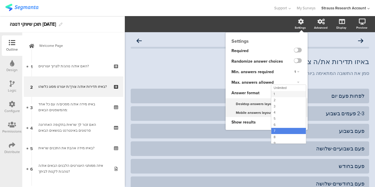
click at [287, 94] on div "1" at bounding box center [288, 94] width 35 height 6
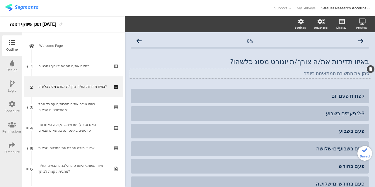
click at [200, 71] on p "סמן את התשובה המתאימה ביותר" at bounding box center [250, 74] width 238 height 6
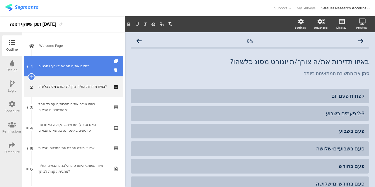
click at [87, 75] on link "1 האם את/ה נוהג/ת לצרוך יוגורטים?" at bounding box center [73, 66] width 99 height 20
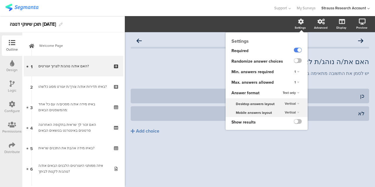
click at [300, 32] on div "Settings Required Randomize answer choices Min. answers required 1 Max. answers…" at bounding box center [266, 80] width 82 height 97
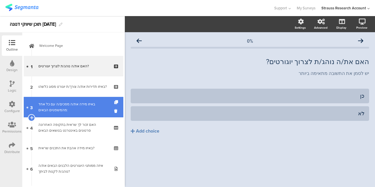
click at [84, 103] on div "באיזו מידה את/ה מסכים/ה עם כל אחד מהמשפטים הבאים:" at bounding box center [73, 107] width 70 height 12
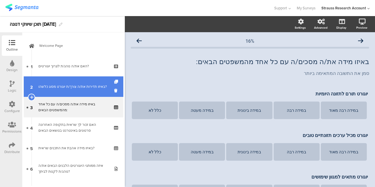
click at [83, 86] on div "באיזו תדירות את/ה צורך/ת יוגורט מסוג כלשהו?" at bounding box center [73, 87] width 70 height 6
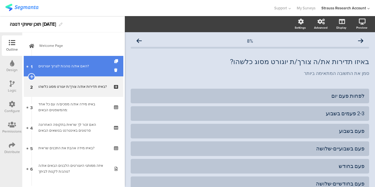
click at [85, 71] on link "1 האם את/ה נוהג/ת לצרוך יוגורטים?" at bounding box center [73, 66] width 99 height 20
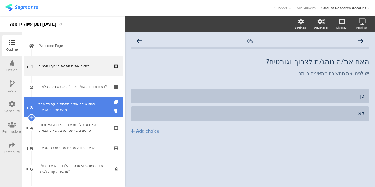
click at [97, 109] on div "באיזו מידה את/ה מסכים/ה עם כל אחד מהמשפטים הבאים:" at bounding box center [73, 107] width 70 height 12
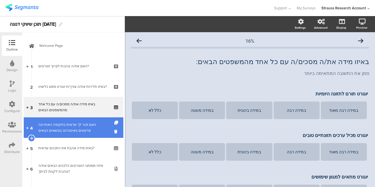
click at [97, 132] on div "האם זכור לך שראית בתקופה האחרונה סרטונים באינטרנט בנושאים הבאים" at bounding box center [73, 128] width 70 height 12
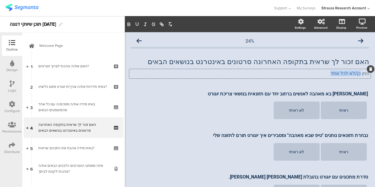
drag, startPoint x: 358, startPoint y: 74, endPoint x: 326, endPoint y: 80, distance: 32.3
click at [326, 80] on div "האם זכור לך שראית בתקופה האחרונה סרטונים באינטרנט בנושאים הבאים האם זכור לך שרא…" at bounding box center [250, 67] width 238 height 31
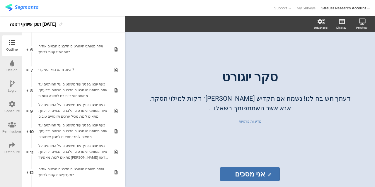
scroll to position [189, 0]
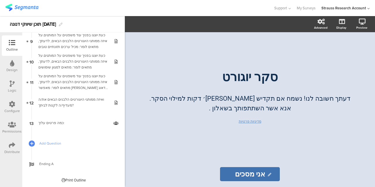
click at [15, 144] on div "Distribute" at bounding box center [12, 148] width 20 height 20
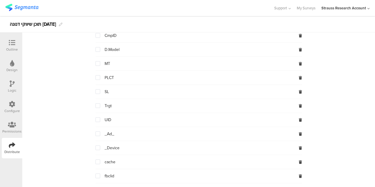
scroll to position [187, 0]
click at [95, 78] on span at bounding box center [97, 78] width 5 height 5
click at [100, 76] on input "checkbox" at bounding box center [100, 76] width 0 height 0
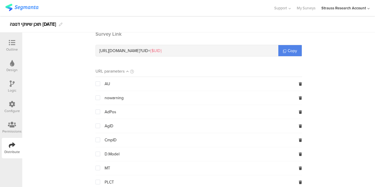
scroll to position [0, 0]
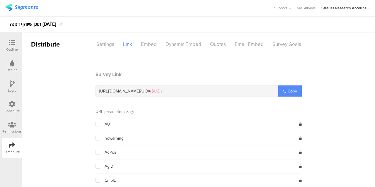
click at [295, 91] on link "Copy" at bounding box center [289, 90] width 23 height 11
